Goal: Contribute content

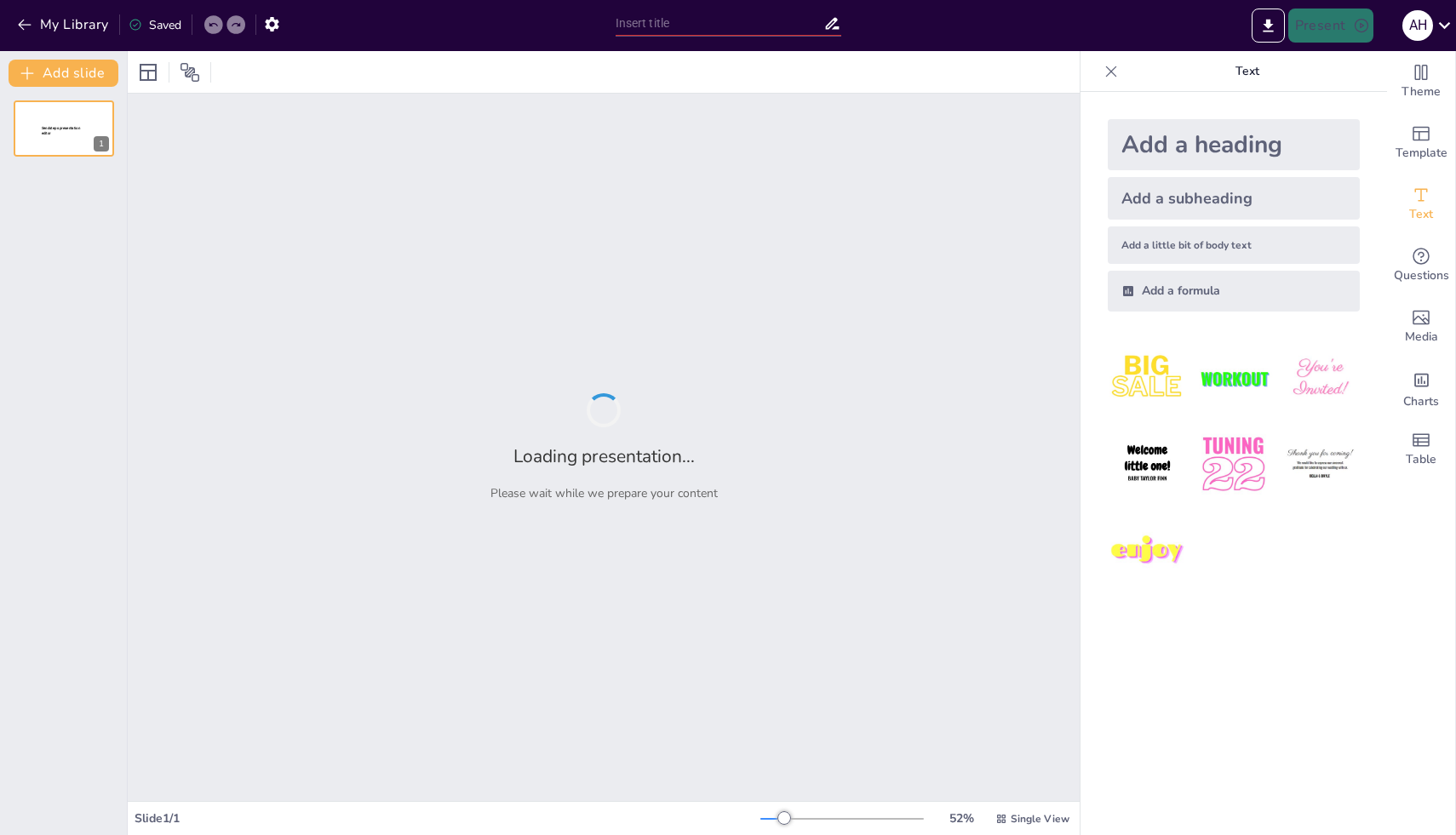
type input "Flujo de Ventas Simplificado: Capacitación Interactiva en CRM"
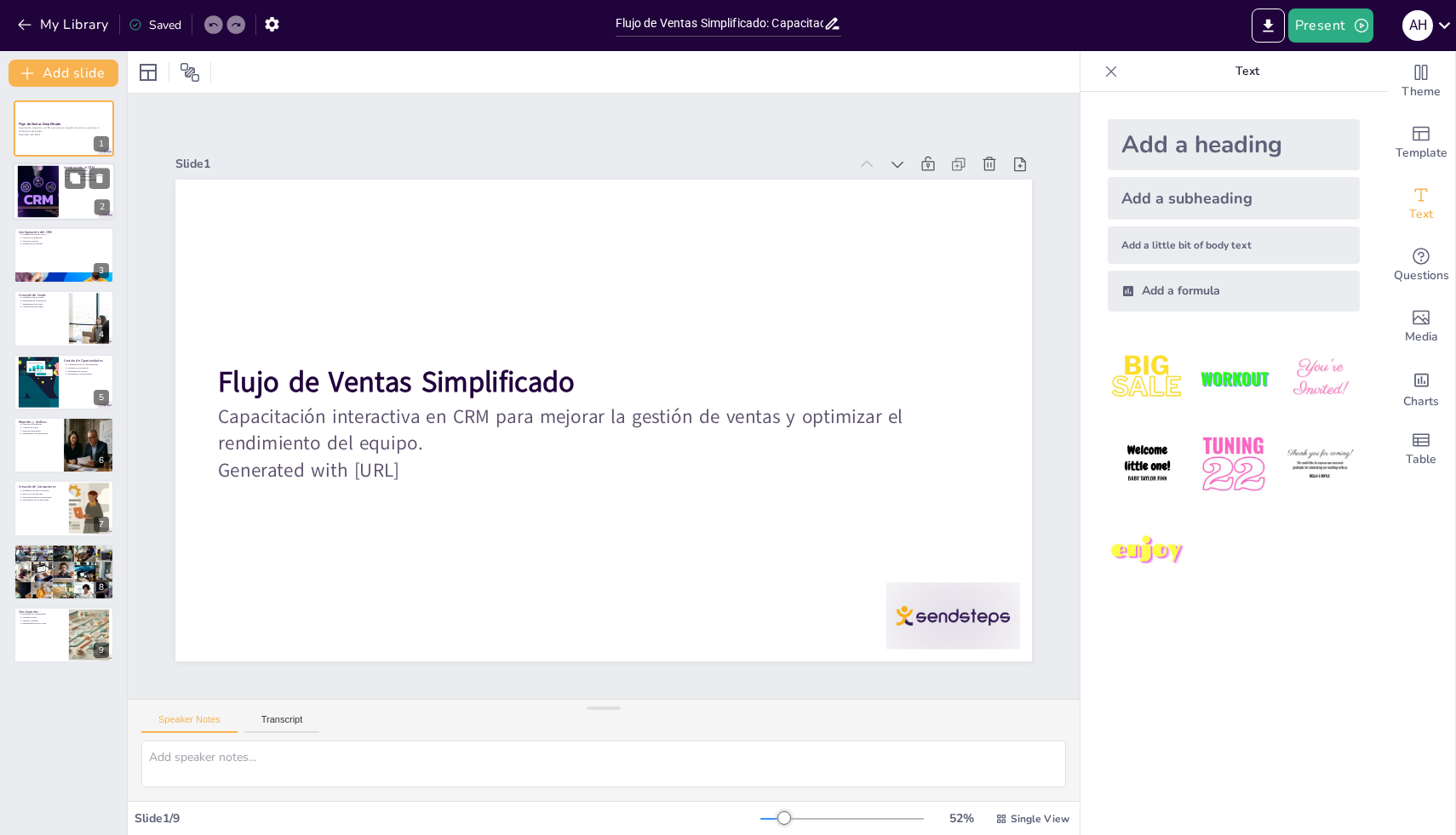
click at [51, 200] on div at bounding box center [38, 192] width 74 height 52
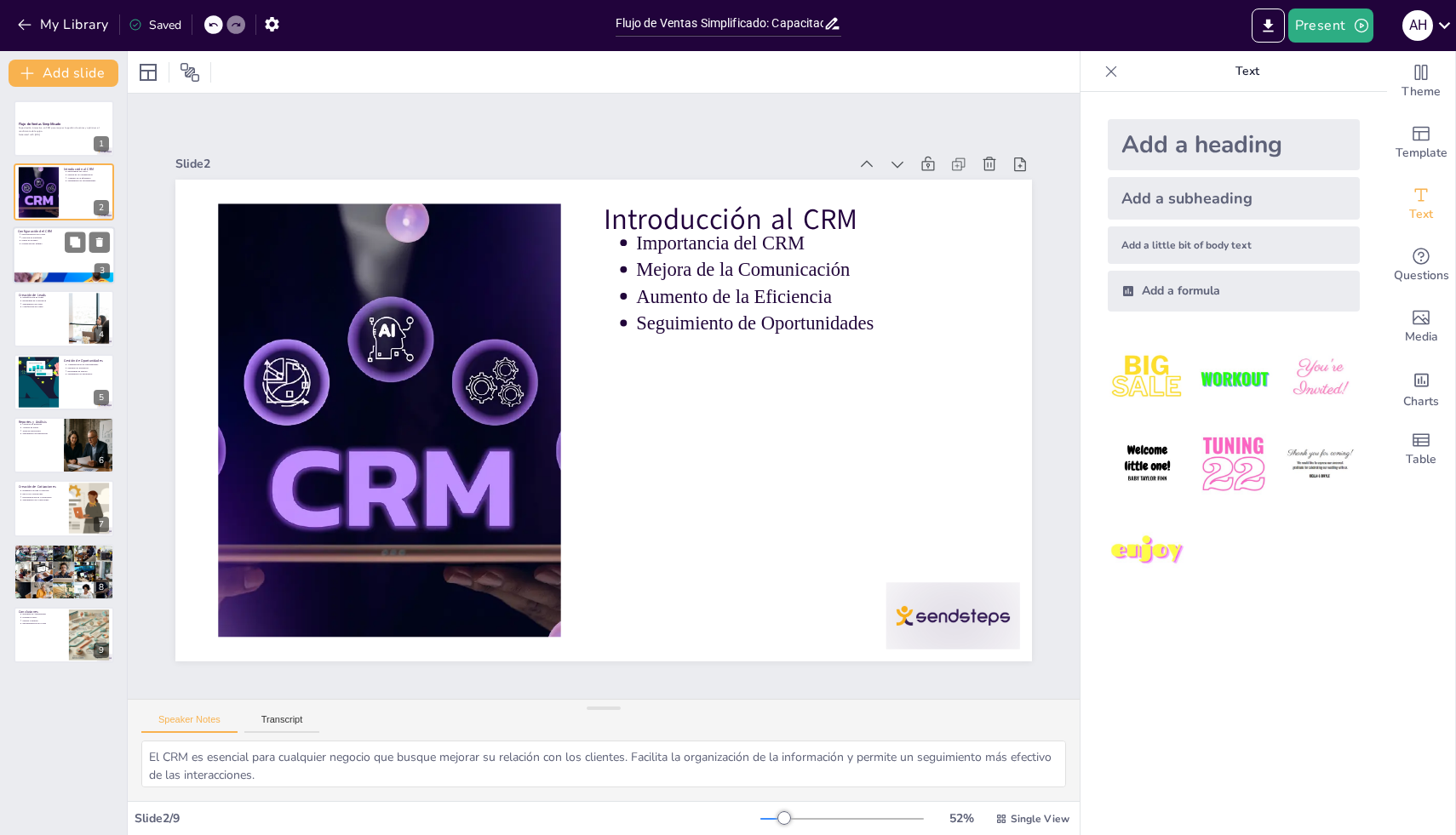
click at [49, 251] on div at bounding box center [64, 256] width 102 height 58
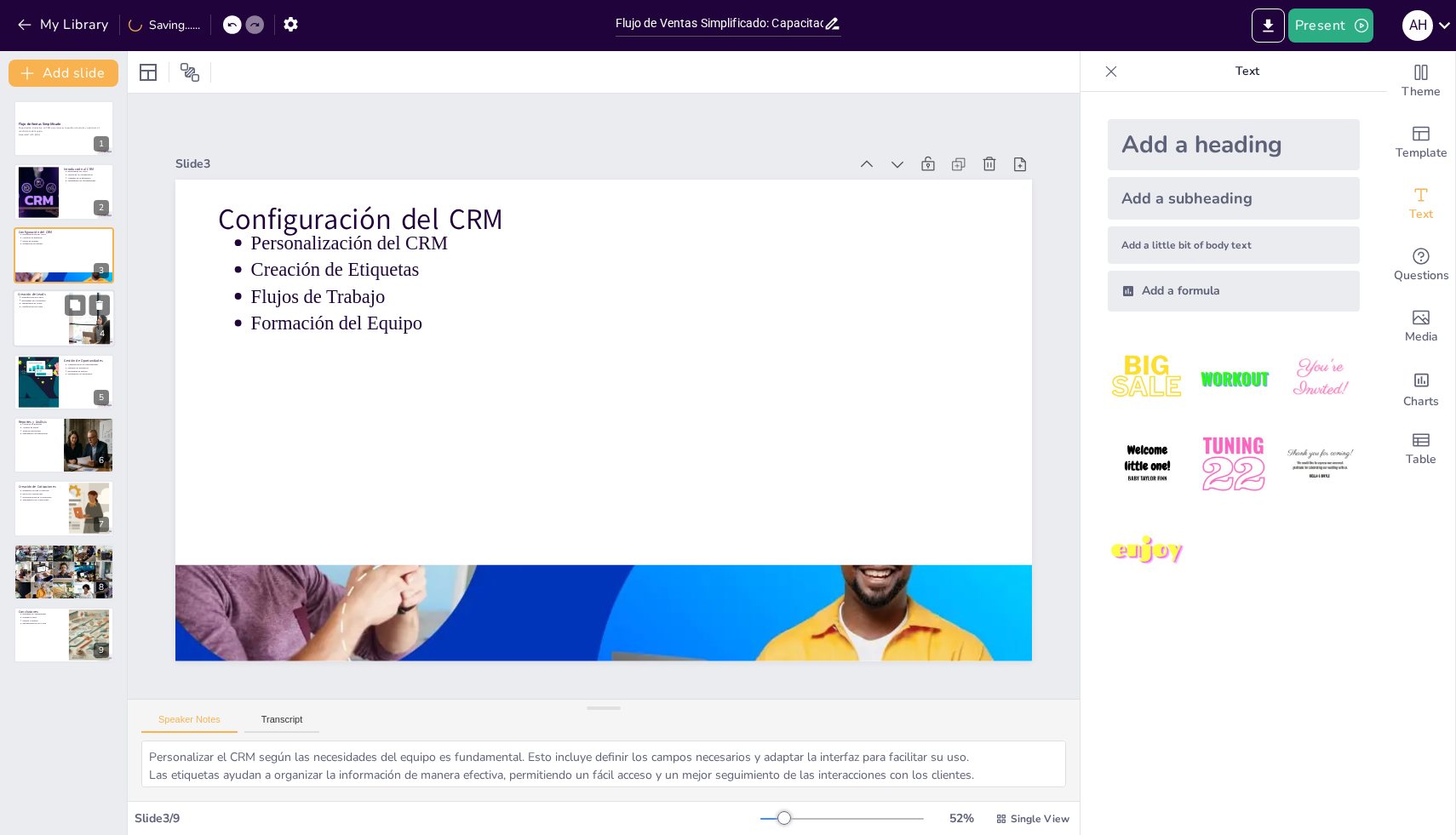
click at [53, 314] on div at bounding box center [64, 318] width 102 height 58
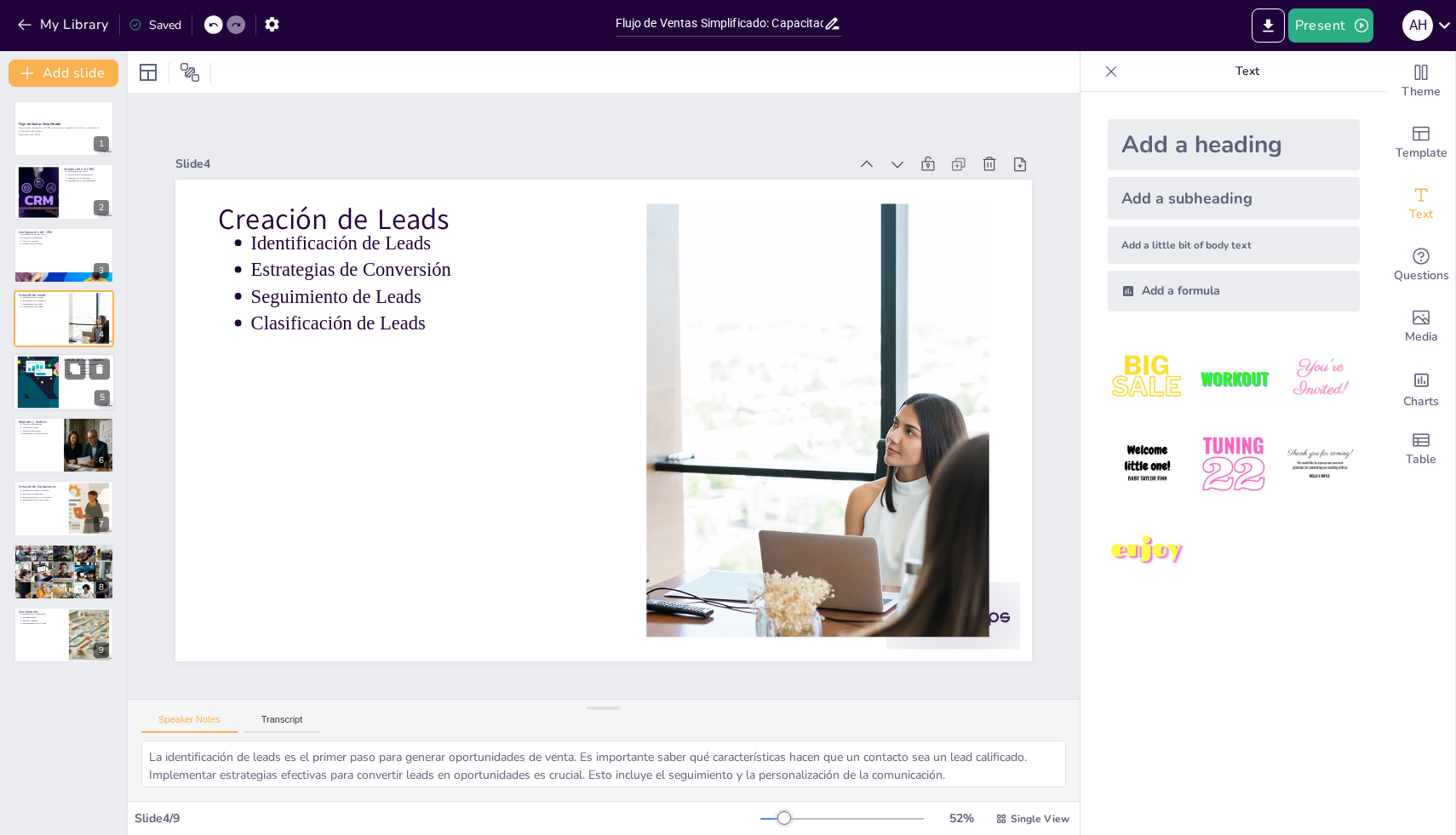
click at [54, 381] on div at bounding box center [38, 381] width 124 height 52
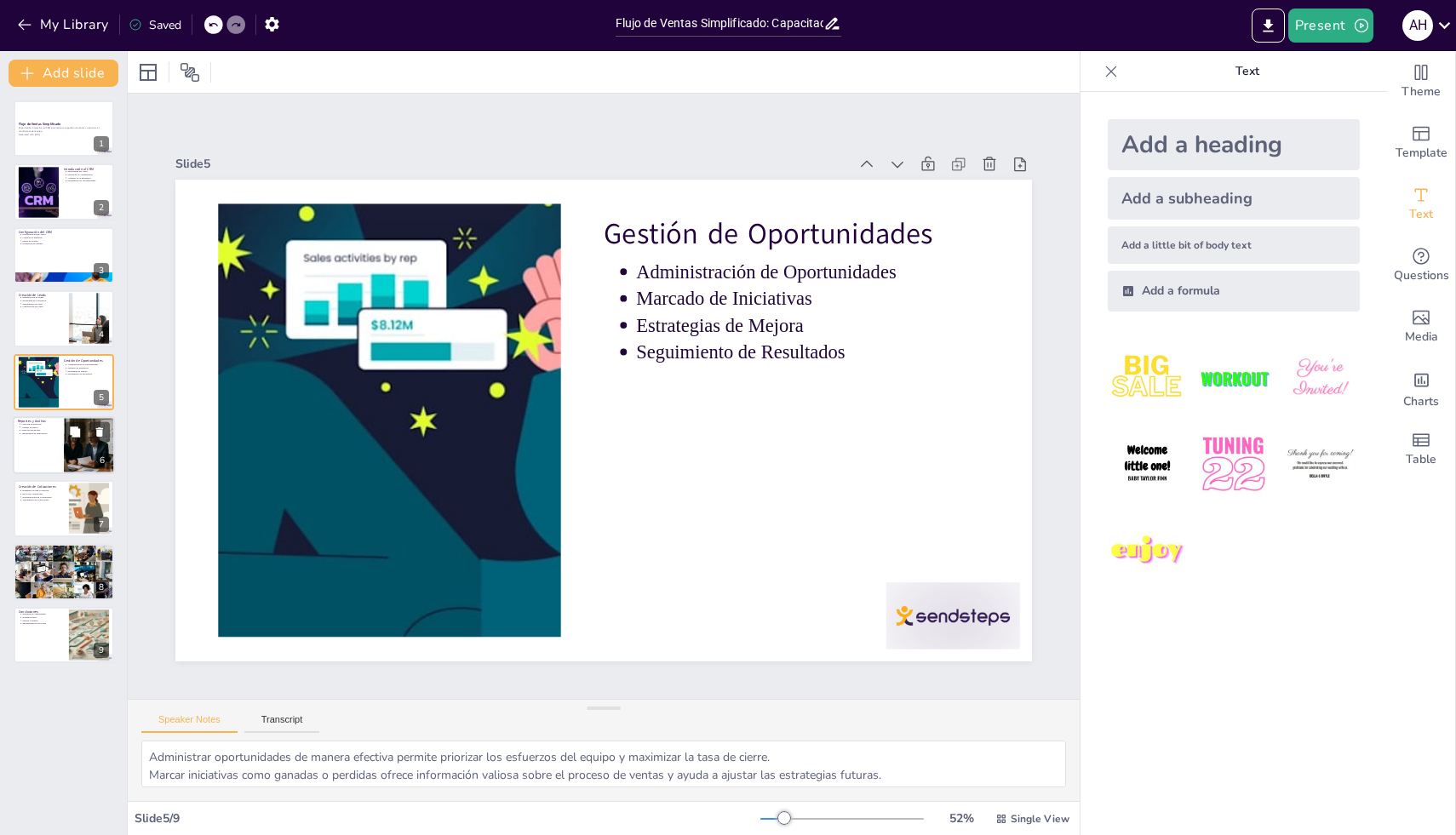
click at [43, 439] on div at bounding box center [64, 446] width 102 height 58
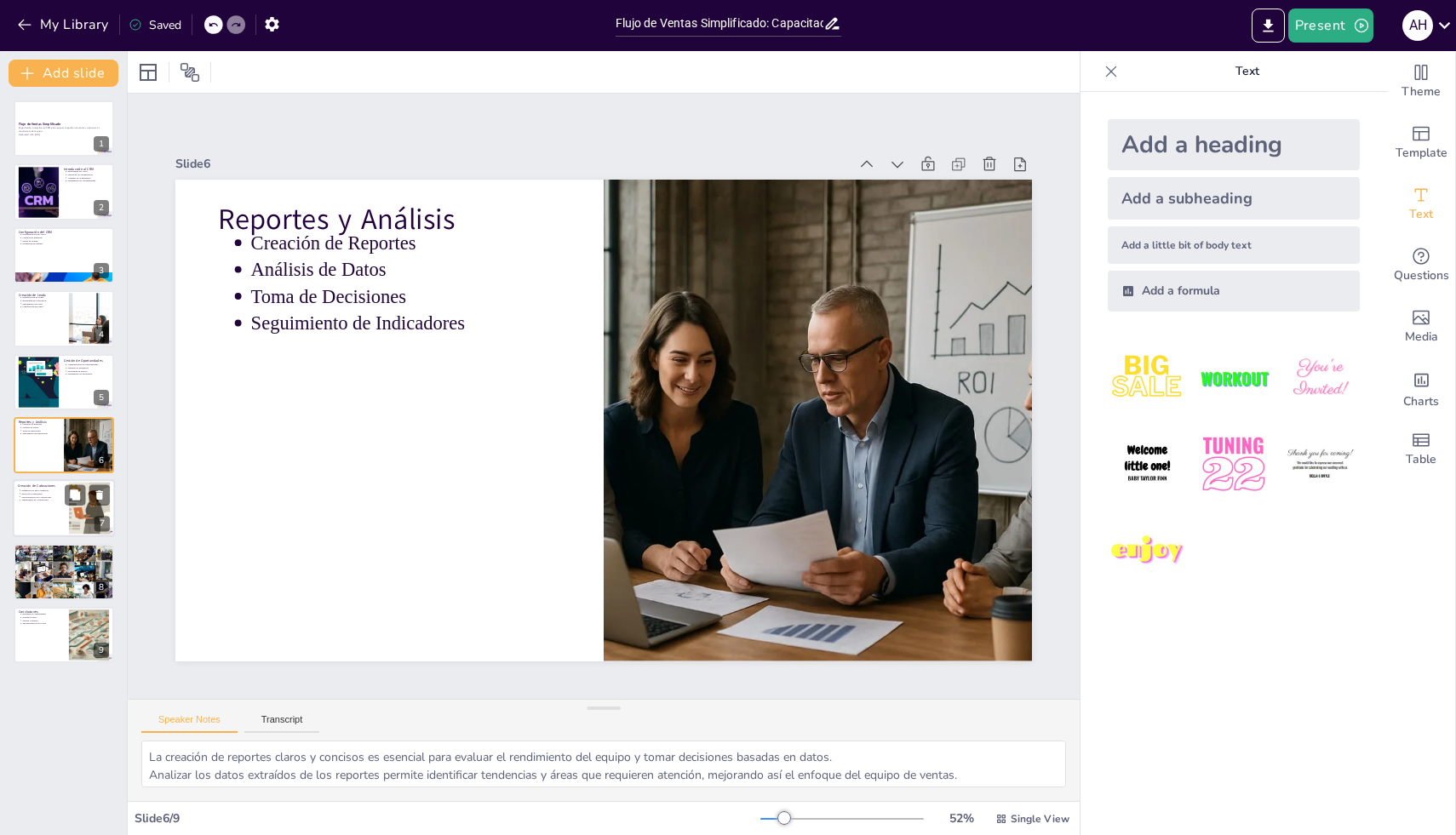
click at [52, 504] on div at bounding box center [64, 509] width 102 height 58
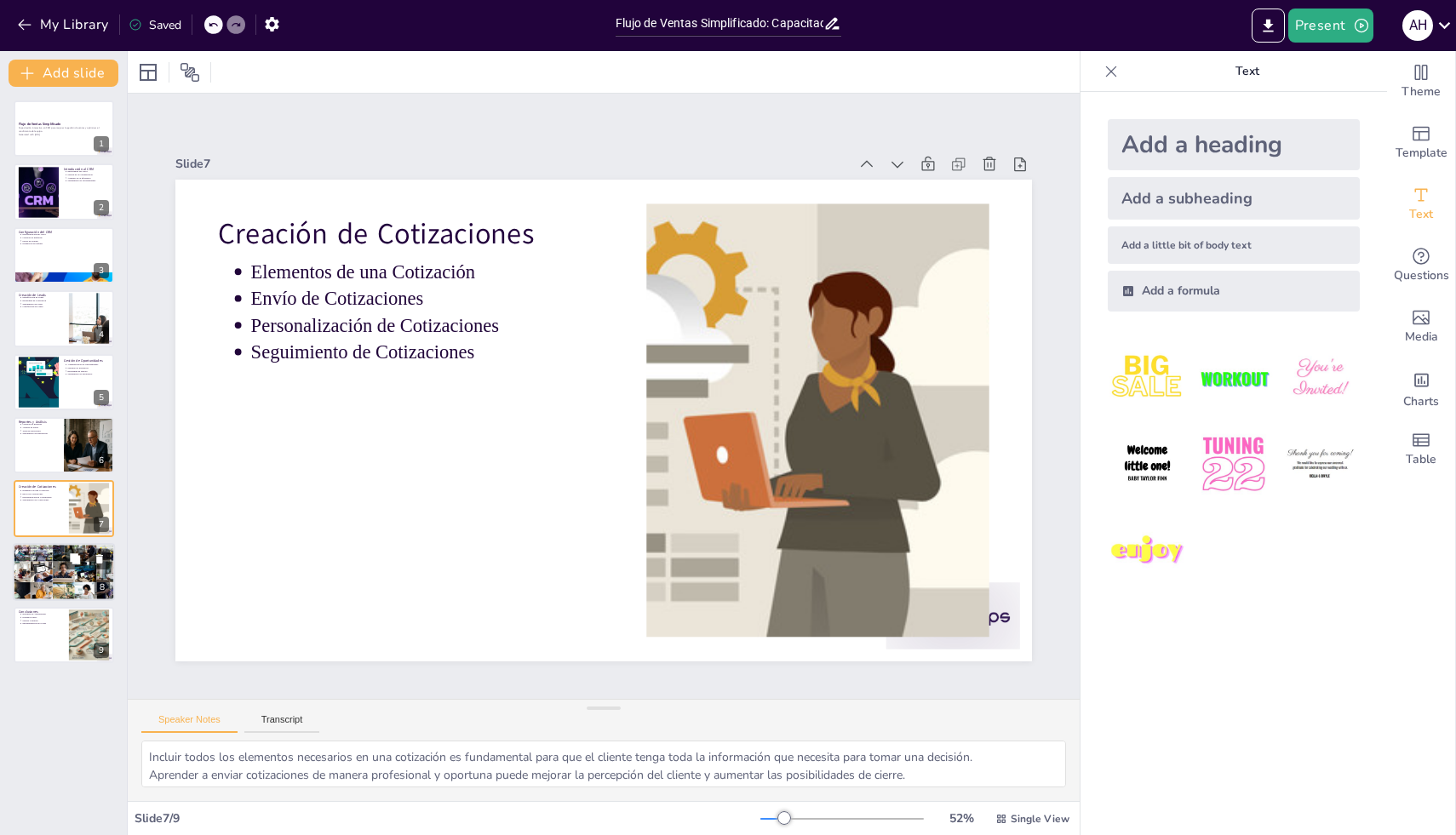
click at [52, 565] on div at bounding box center [64, 572] width 103 height 58
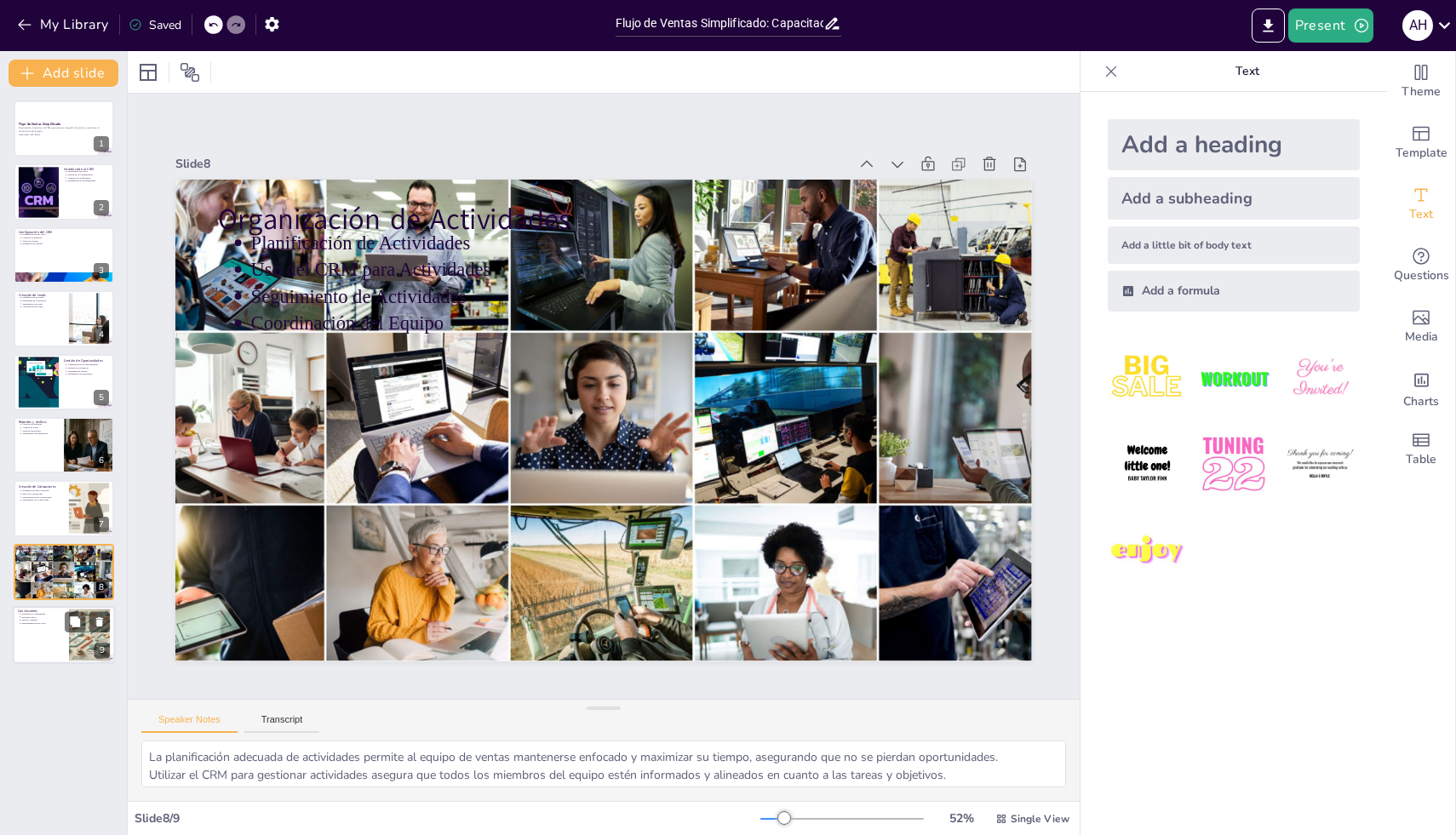
click at [47, 629] on div at bounding box center [64, 635] width 102 height 58
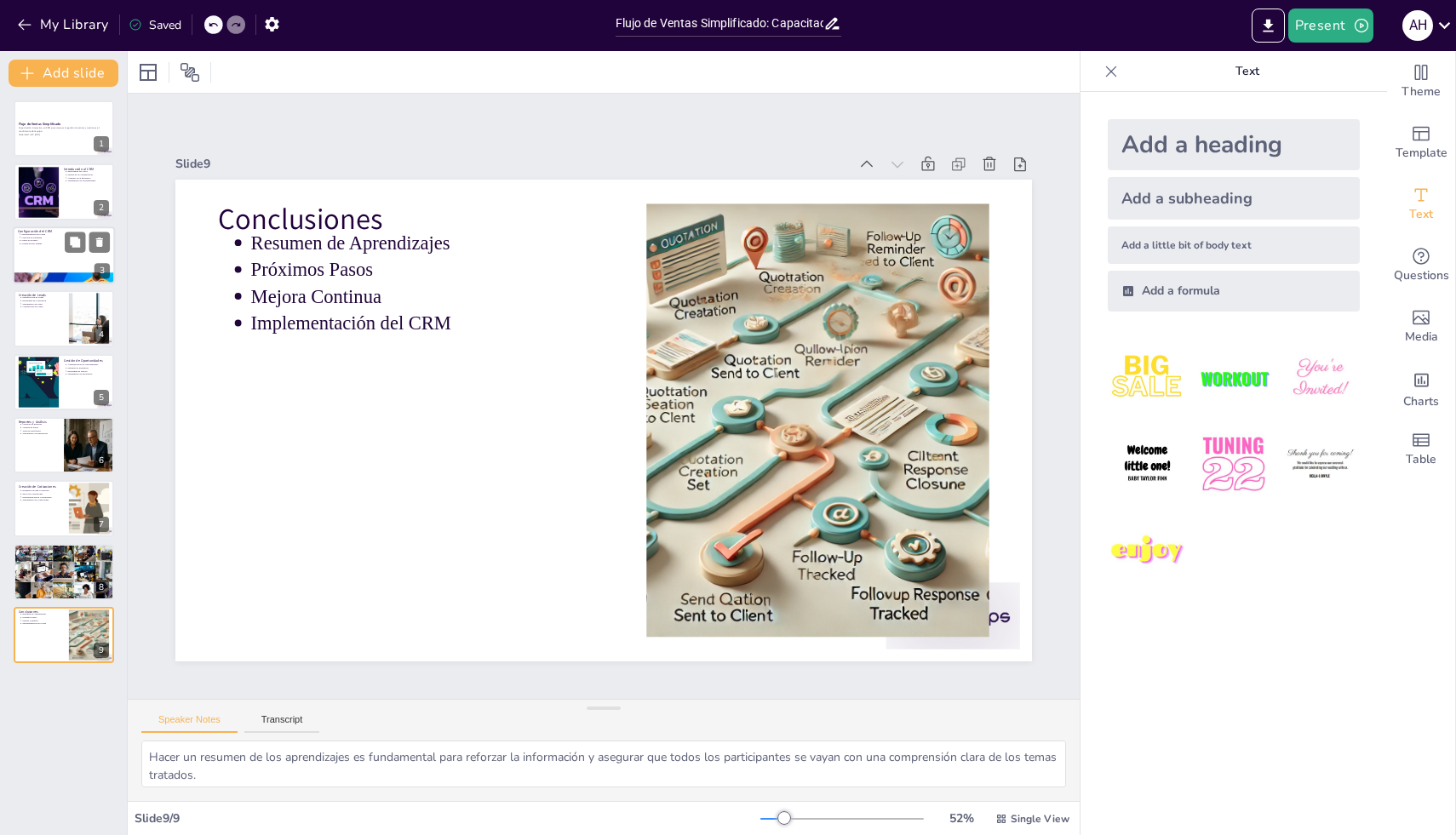
click at [62, 250] on div at bounding box center [64, 256] width 102 height 58
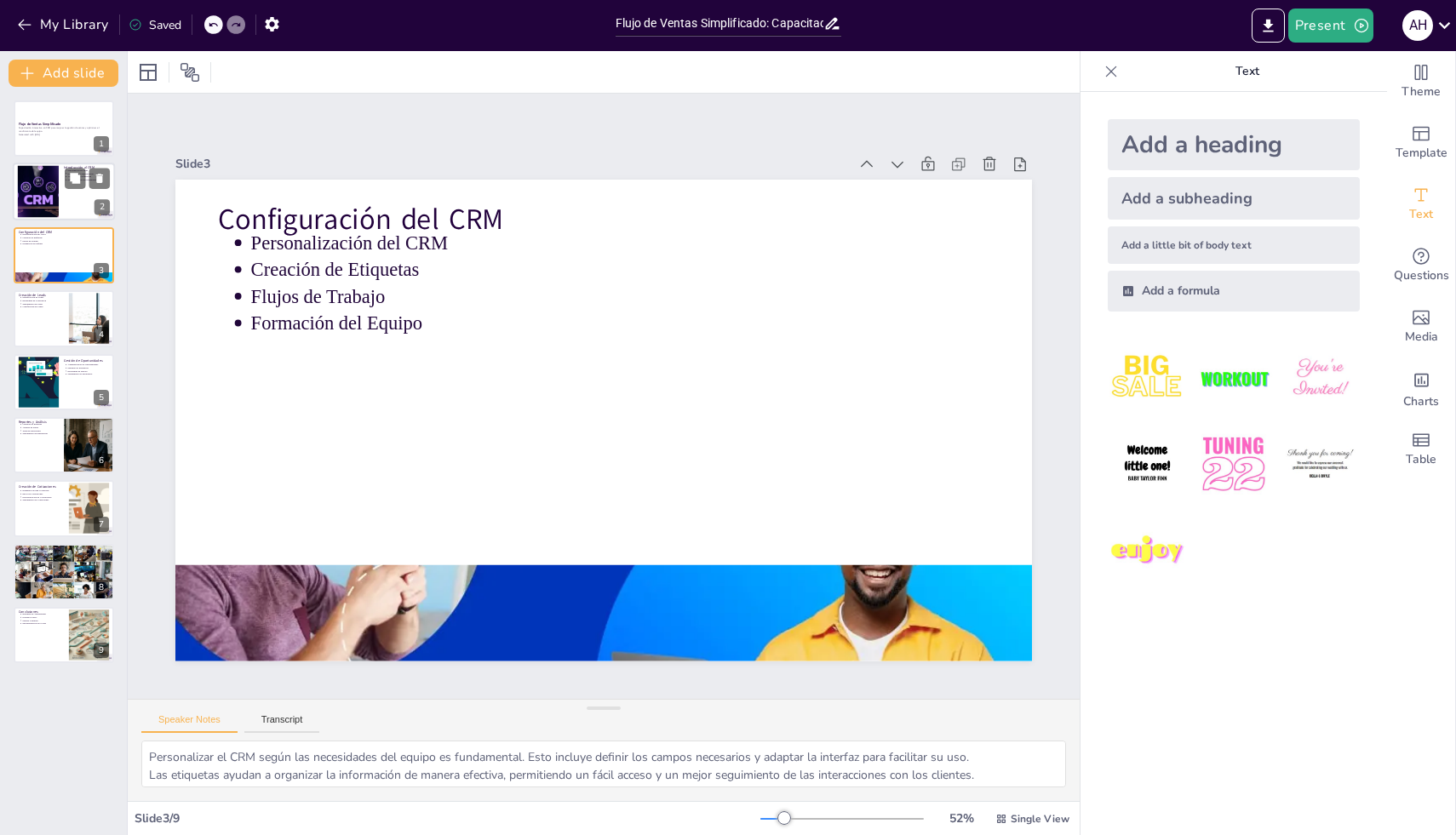
click at [62, 176] on div at bounding box center [64, 192] width 102 height 58
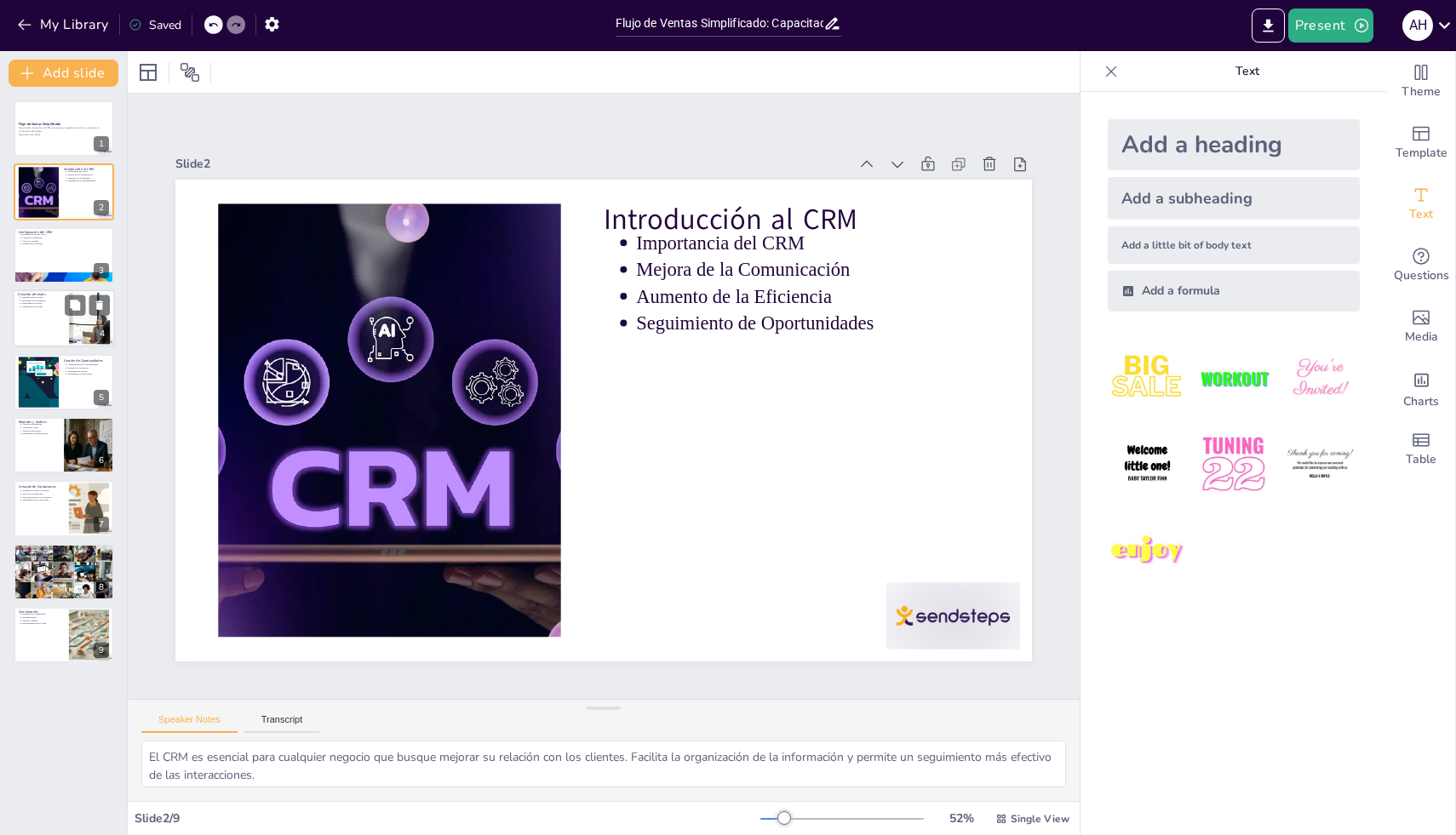
click at [55, 319] on div at bounding box center [64, 318] width 102 height 58
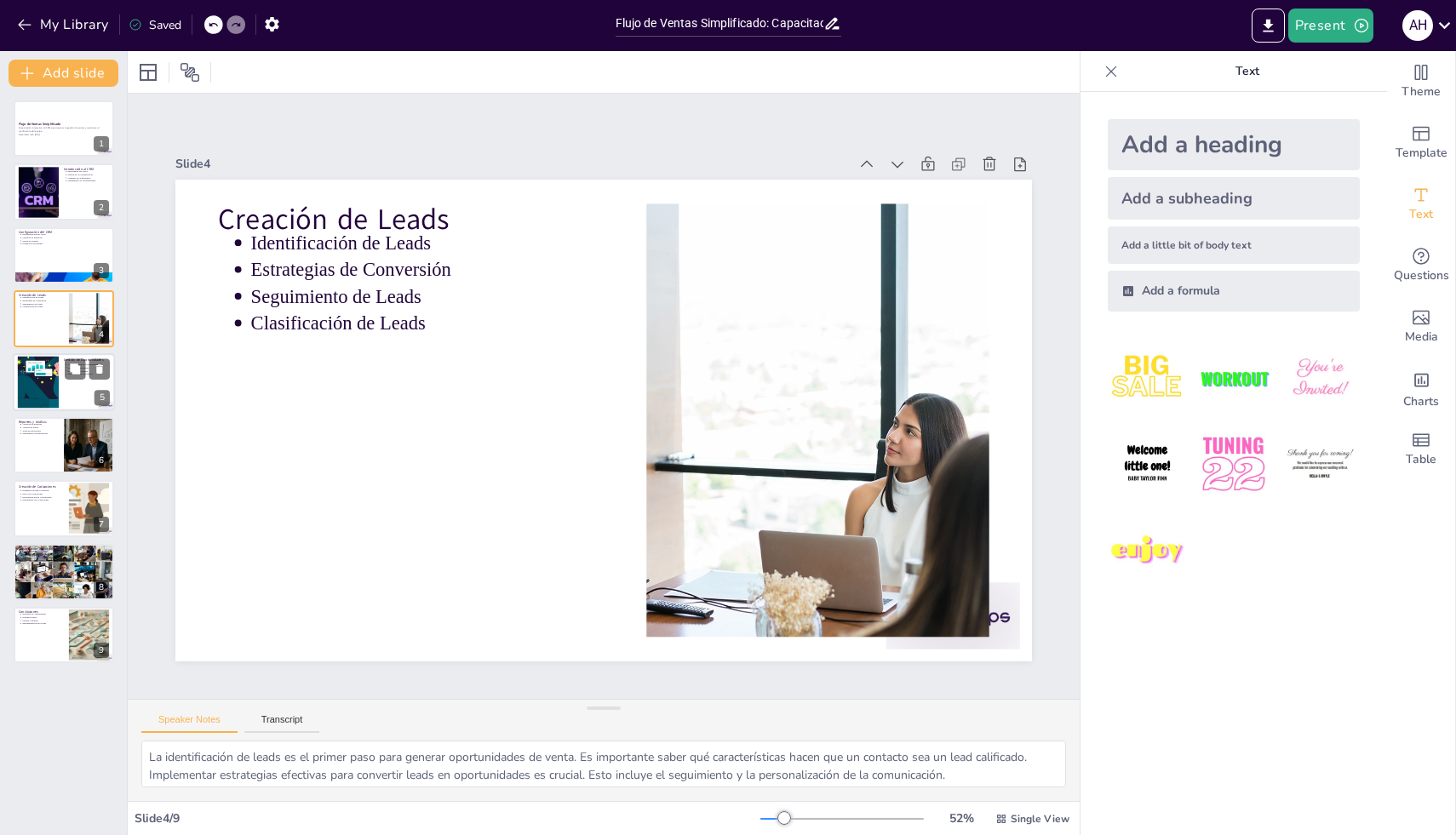
click at [54, 374] on div at bounding box center [38, 381] width 124 height 52
type textarea "Administrar oportunidades de manera efectiva permite priorizar los esfuerzos de…"
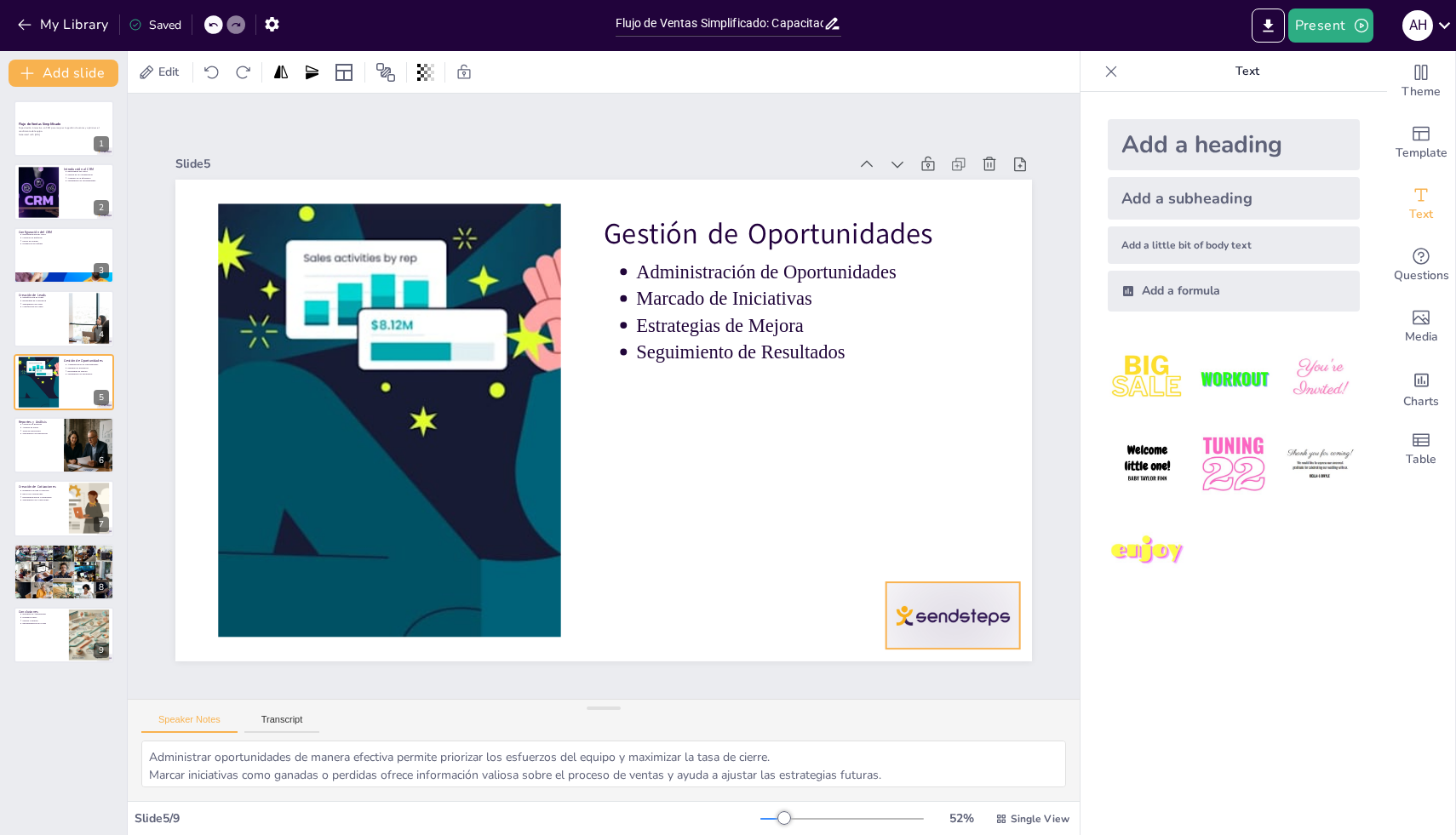
click at [956, 636] on div at bounding box center [899, 683] width 145 height 94
click at [914, 640] on icon at bounding box center [901, 652] width 25 height 25
